Goal: Check status: Check status

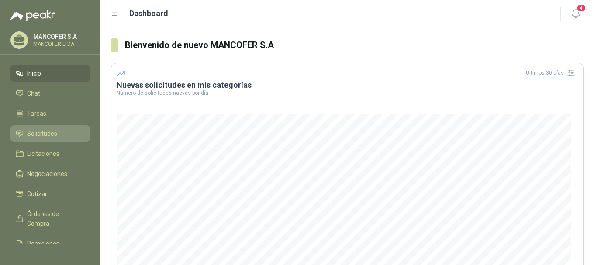
click at [41, 132] on span "Solicitudes" at bounding box center [42, 134] width 30 height 10
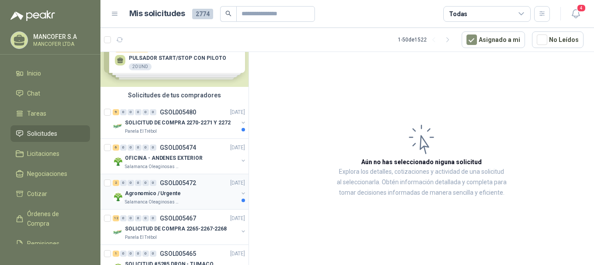
scroll to position [44, 0]
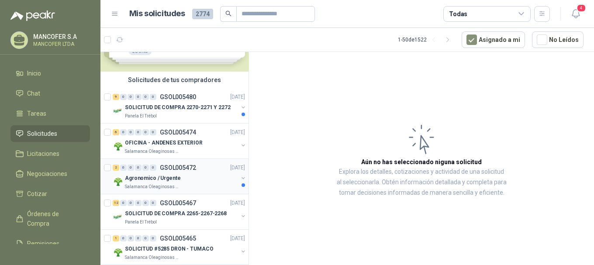
click at [145, 171] on div "2 0 0 0 0 0 GSOL005472 [DATE]" at bounding box center [180, 168] width 134 height 10
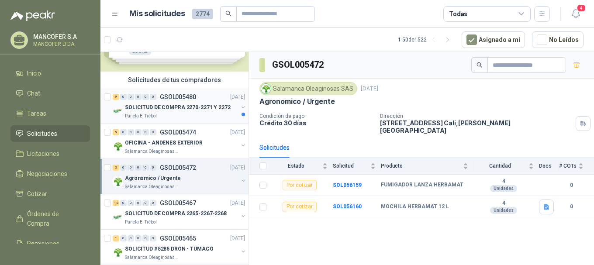
click at [141, 100] on span "0" at bounding box center [138, 97] width 7 height 6
